Goal: Find specific page/section: Find specific page/section

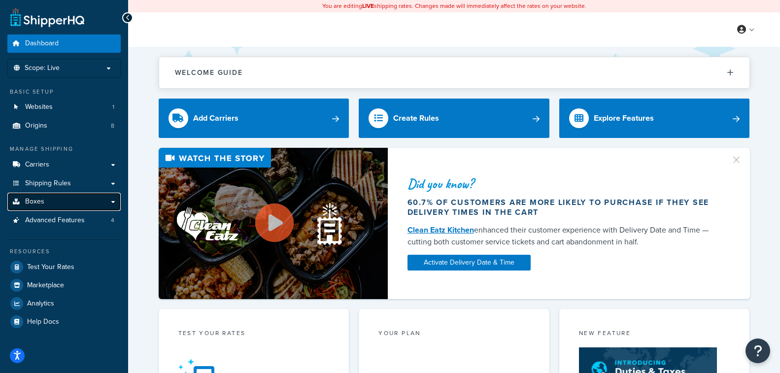
click at [56, 204] on link "Boxes" at bounding box center [63, 202] width 113 height 18
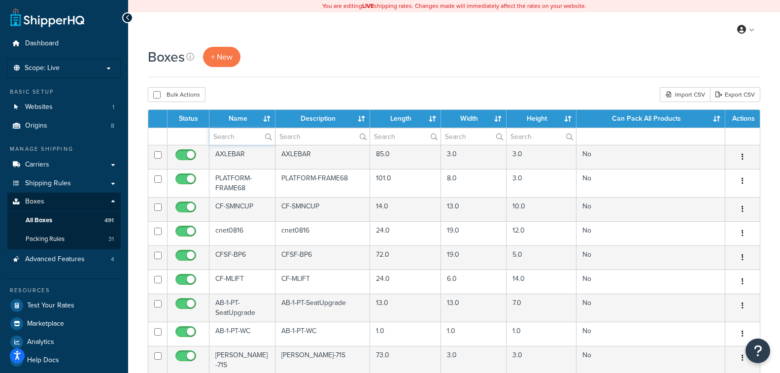
click at [233, 140] on input "text" at bounding box center [243, 136] width 66 height 17
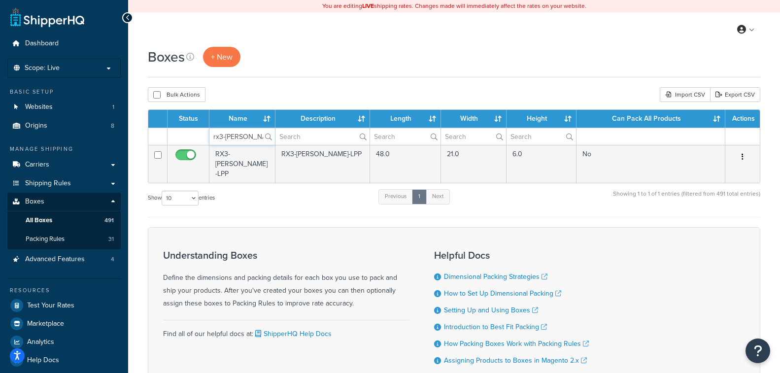
type input "rx3-smith-lpp"
